Goal: Transaction & Acquisition: Purchase product/service

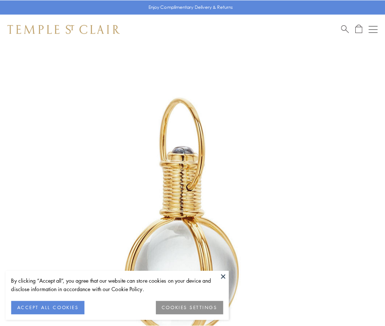
scroll to position [192, 0]
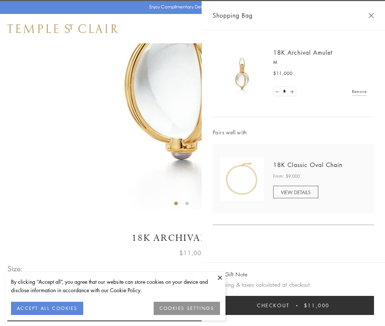
click at [294, 305] on button "Checkout $11,000" at bounding box center [294, 305] width 162 height 19
